Goal: Task Accomplishment & Management: Use online tool/utility

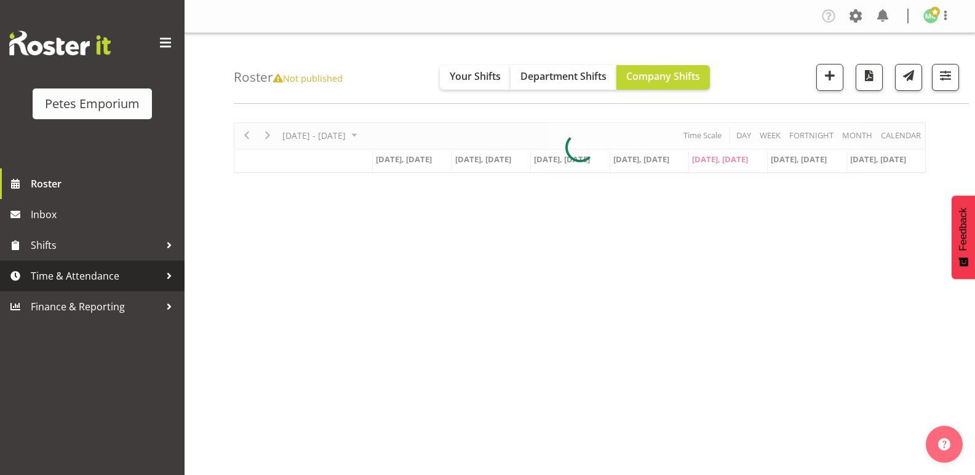
click at [145, 279] on span "Time & Attendance" at bounding box center [95, 276] width 129 height 18
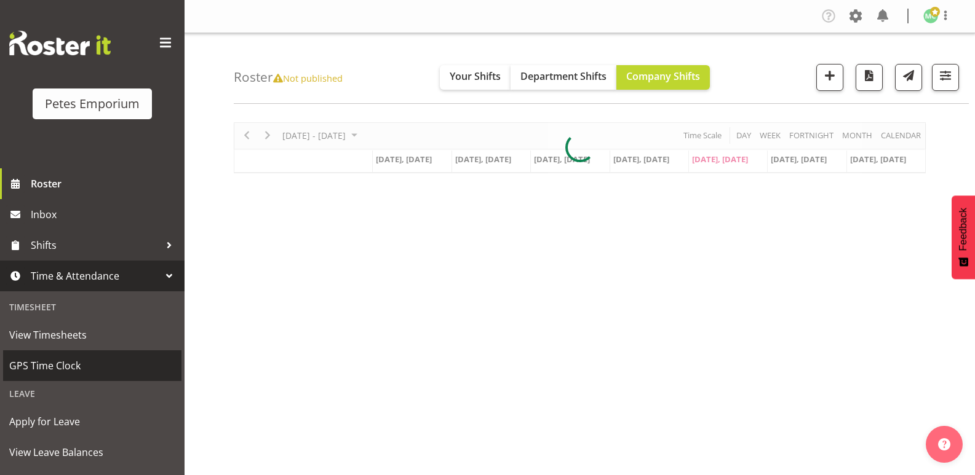
click at [131, 370] on span "GPS Time Clock" at bounding box center [92, 366] width 166 height 18
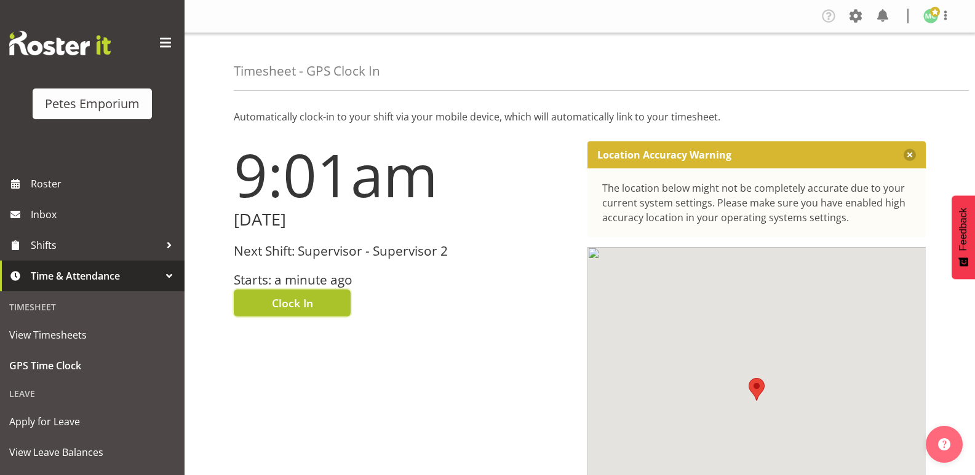
click at [330, 300] on button "Clock In" at bounding box center [292, 303] width 117 height 27
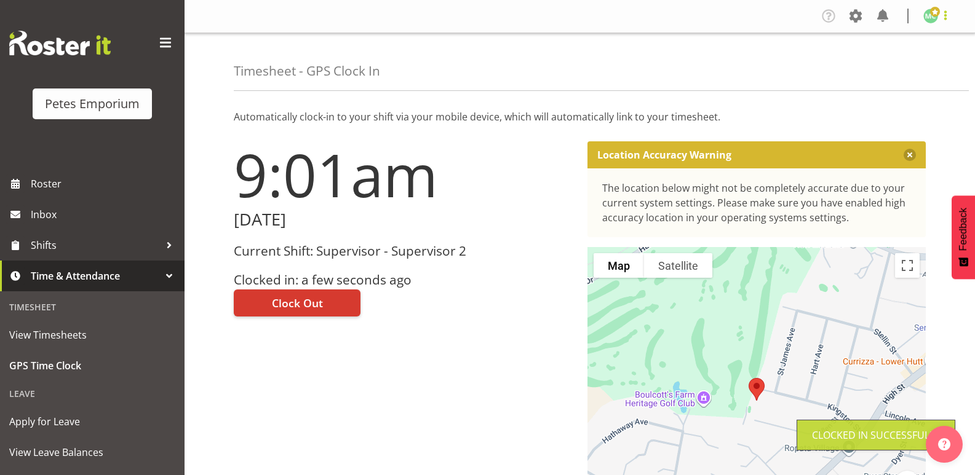
click at [940, 18] on span at bounding box center [945, 15] width 15 height 15
click at [918, 72] on link "Log Out" at bounding box center [894, 65] width 118 height 22
